Goal: Information Seeking & Learning: Learn about a topic

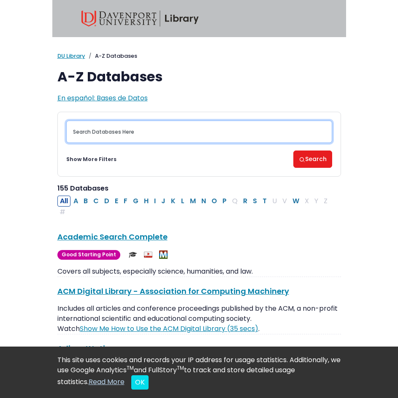
click at [134, 129] on input "Search database by title or keyword" at bounding box center [199, 132] width 266 height 22
type input "Maternity leave"
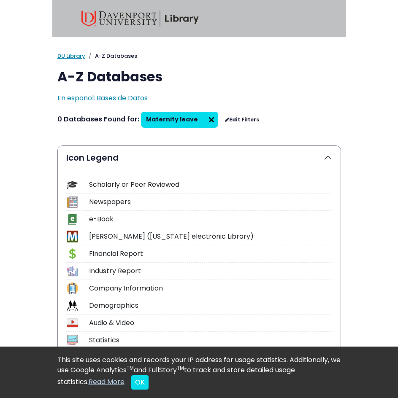
click at [239, 120] on link "Edit Filters" at bounding box center [242, 120] width 34 height 6
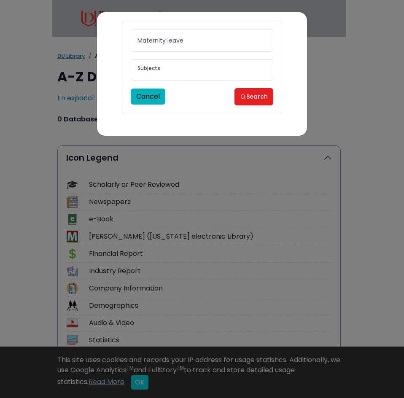
click at [160, 98] on button "Cancel" at bounding box center [148, 97] width 35 height 16
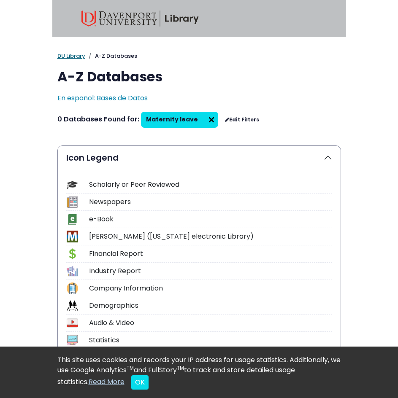
click at [70, 54] on link "DU Library" at bounding box center [71, 56] width 28 height 8
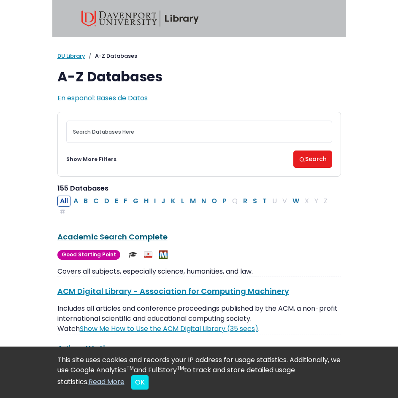
click at [126, 237] on link "Academic Search Complete This link opens in a new window" at bounding box center [112, 237] width 110 height 11
